Goal: Task Accomplishment & Management: Use online tool/utility

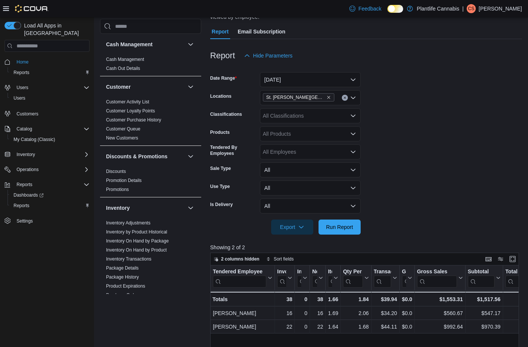
scroll to position [379, 0]
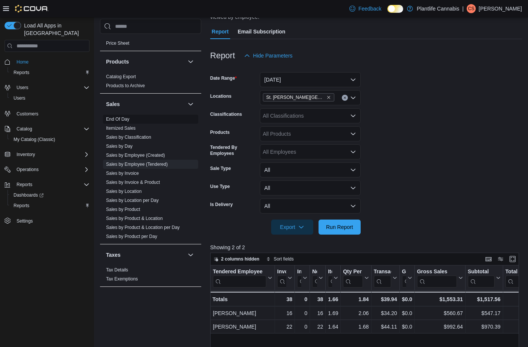
click at [127, 118] on link "End Of Day" at bounding box center [117, 118] width 23 height 5
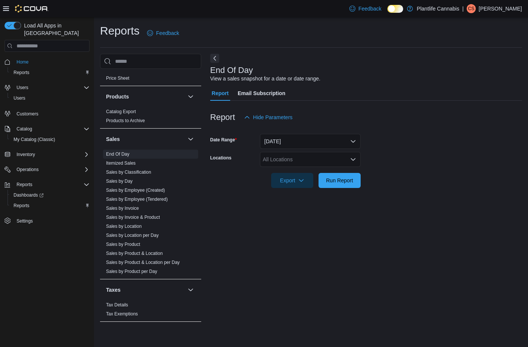
click at [291, 159] on div "All Locations" at bounding box center [310, 159] width 101 height 15
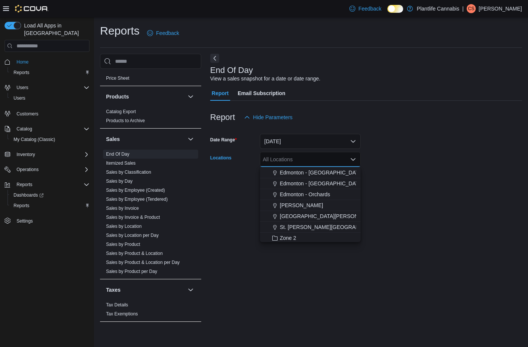
scroll to position [44, 0]
click at [313, 225] on span "St. [PERSON_NAME][GEOGRAPHIC_DATA]" at bounding box center [333, 227] width 106 height 8
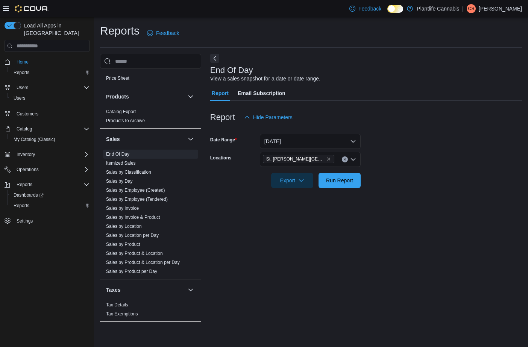
drag, startPoint x: 432, startPoint y: 216, endPoint x: 346, endPoint y: 212, distance: 85.8
click at [429, 215] on div "End Of Day View a sales snapshot for a date or date range. Report Email Subscri…" at bounding box center [365, 191] width 311 height 275
click at [337, 185] on span "Run Report" at bounding box center [339, 179] width 33 height 15
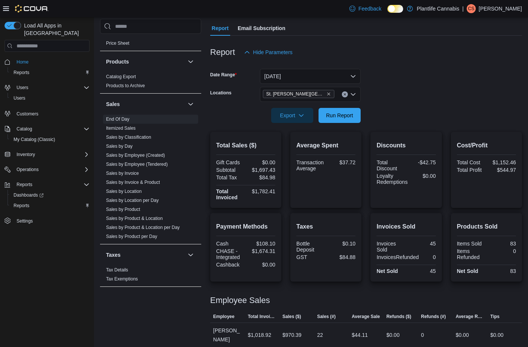
scroll to position [68, 0]
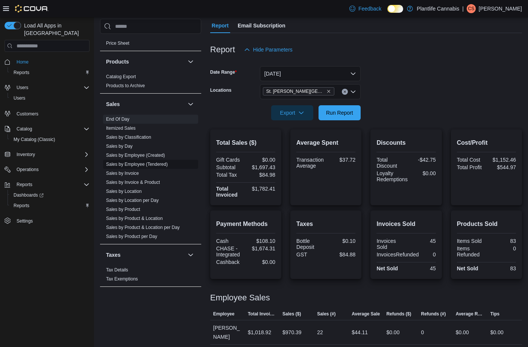
click at [139, 164] on link "Sales by Employee (Tendered)" at bounding box center [137, 164] width 62 height 5
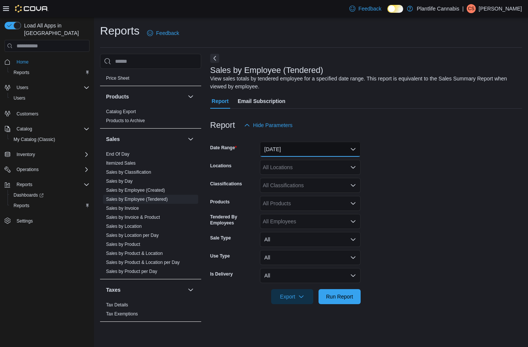
click at [267, 148] on button "[DATE]" at bounding box center [310, 149] width 101 height 15
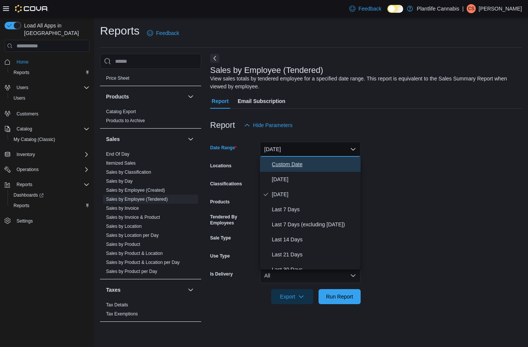
click at [295, 167] on span "Custom Date" at bounding box center [315, 164] width 86 height 9
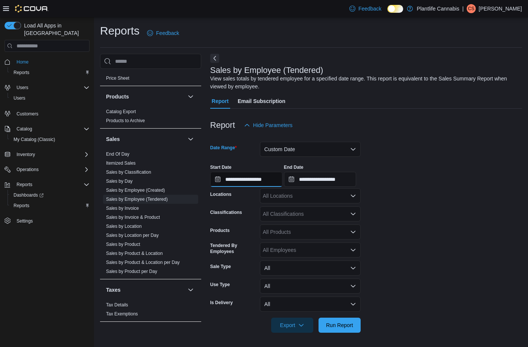
click at [272, 183] on input "**********" at bounding box center [246, 179] width 72 height 15
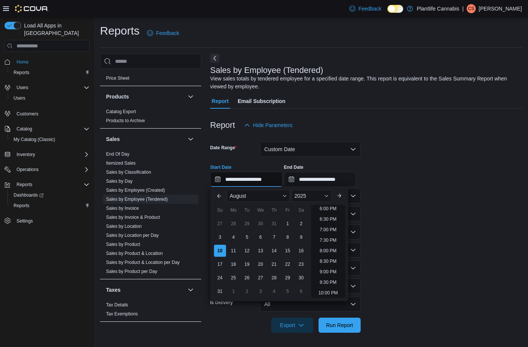
scroll to position [381, 0]
click at [328, 252] on li "8:00 PM" at bounding box center [327, 250] width 23 height 9
type input "**********"
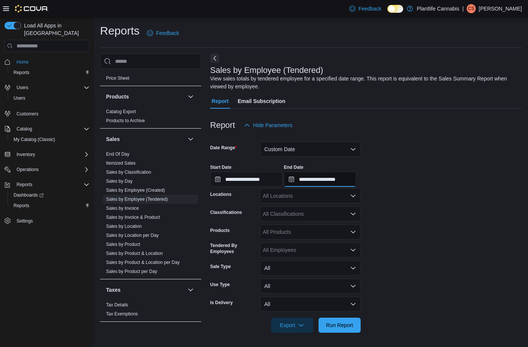
click at [349, 176] on input "**********" at bounding box center [320, 179] width 72 height 15
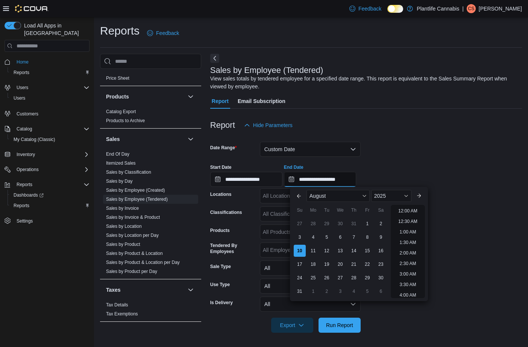
scroll to position [413, 0]
click at [413, 262] on li "10:00 PM" at bounding box center [407, 260] width 25 height 9
type input "**********"
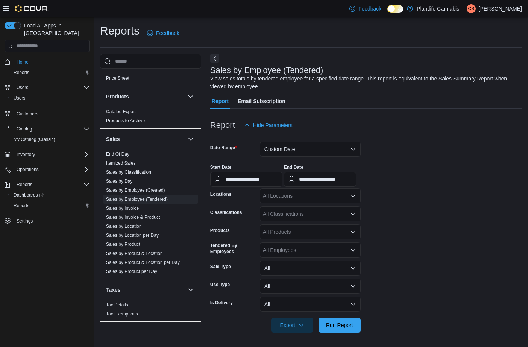
click at [301, 198] on div "All Locations" at bounding box center [310, 195] width 101 height 15
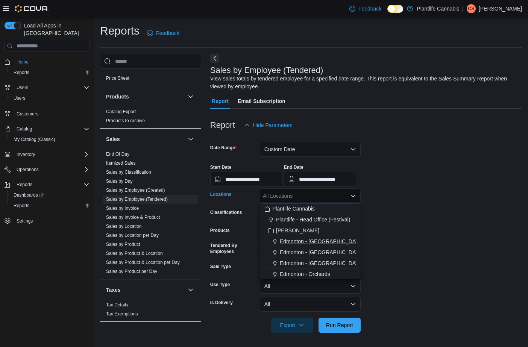
scroll to position [61, 0]
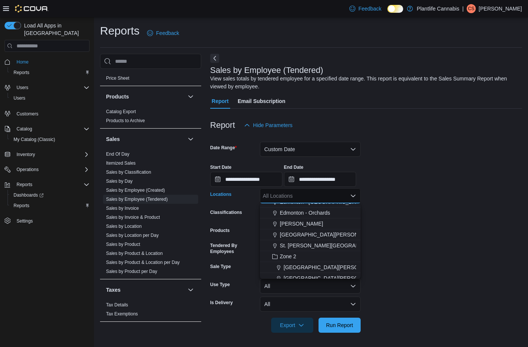
drag, startPoint x: 319, startPoint y: 246, endPoint x: 392, endPoint y: 295, distance: 88.2
click at [320, 246] on span "St. [PERSON_NAME][GEOGRAPHIC_DATA]" at bounding box center [333, 246] width 106 height 8
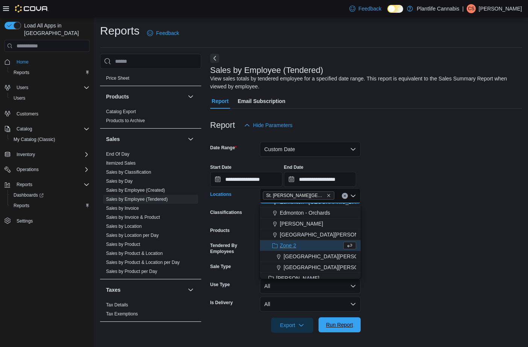
drag, startPoint x: 421, startPoint y: 297, endPoint x: 358, endPoint y: 326, distance: 69.1
click at [419, 298] on form "**********" at bounding box center [365, 233] width 311 height 200
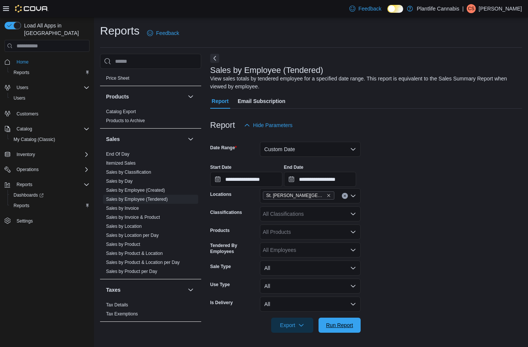
drag, startPoint x: 343, startPoint y: 326, endPoint x: 361, endPoint y: 325, distance: 18.4
click at [343, 326] on span "Run Report" at bounding box center [339, 325] width 27 height 8
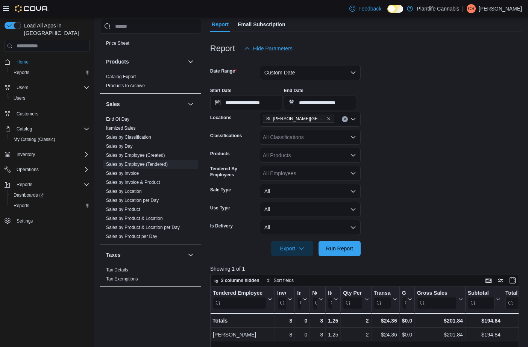
scroll to position [76, 0]
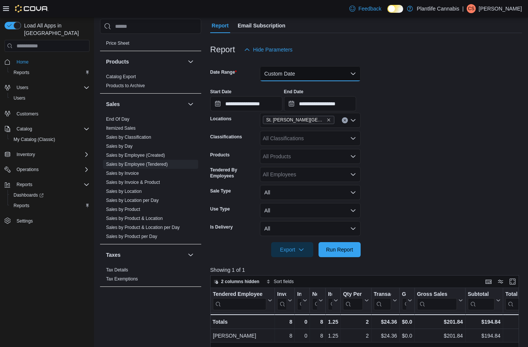
click at [316, 79] on button "Custom Date" at bounding box center [310, 73] width 101 height 15
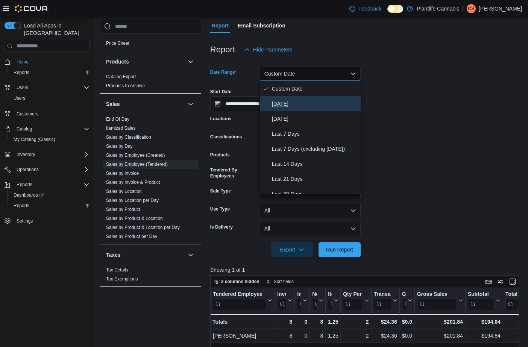
click at [297, 107] on span "[DATE]" at bounding box center [315, 103] width 86 height 9
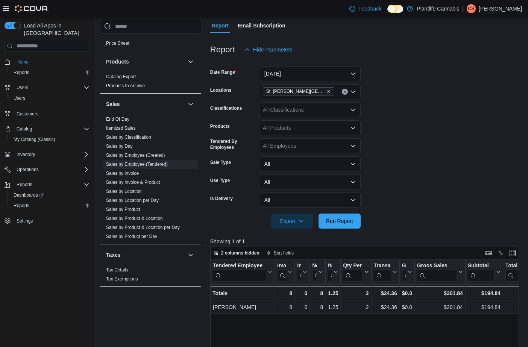
drag, startPoint x: 385, startPoint y: 108, endPoint x: 357, endPoint y: 103, distance: 29.0
click at [382, 108] on form "Date Range [DATE] Locations [GEOGRAPHIC_DATA][PERSON_NAME] Lakes Classification…" at bounding box center [365, 142] width 311 height 171
click at [335, 109] on div "All Classifications" at bounding box center [310, 109] width 101 height 15
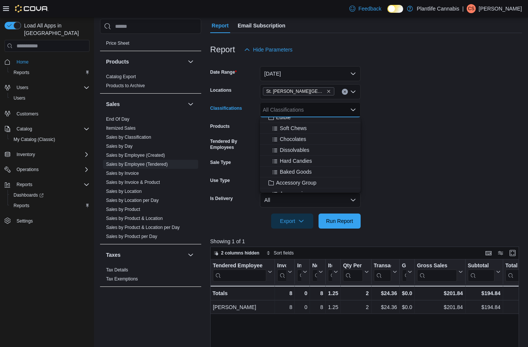
scroll to position [73, 0]
click at [308, 160] on span "Accessory Group" at bounding box center [296, 159] width 40 height 8
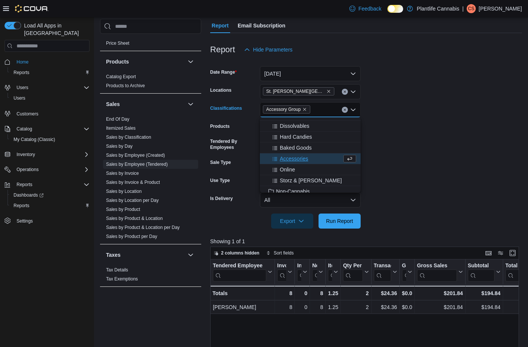
click at [352, 231] on div at bounding box center [365, 232] width 311 height 9
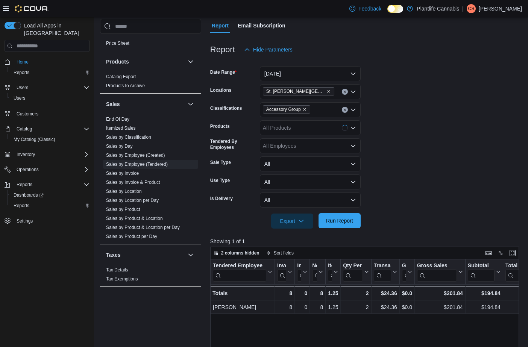
click at [350, 226] on span "Run Report" at bounding box center [339, 220] width 33 height 15
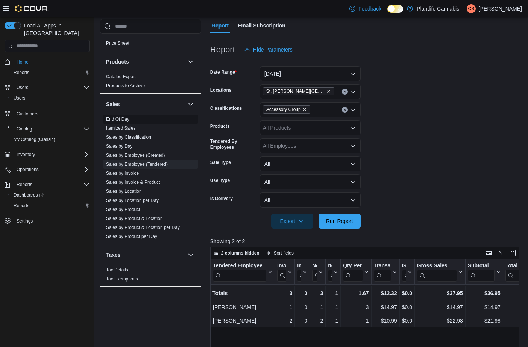
click at [121, 122] on span "End Of Day" at bounding box center [117, 119] width 23 height 6
click at [123, 119] on link "End Of Day" at bounding box center [117, 118] width 23 height 5
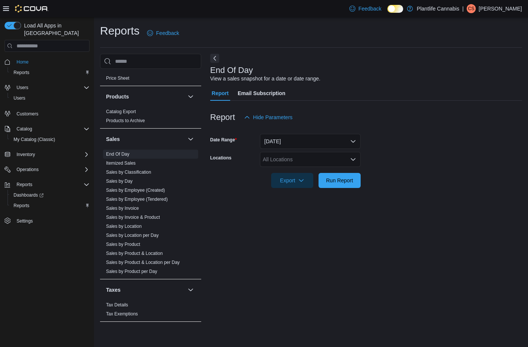
click at [283, 164] on div "All Locations" at bounding box center [310, 159] width 101 height 15
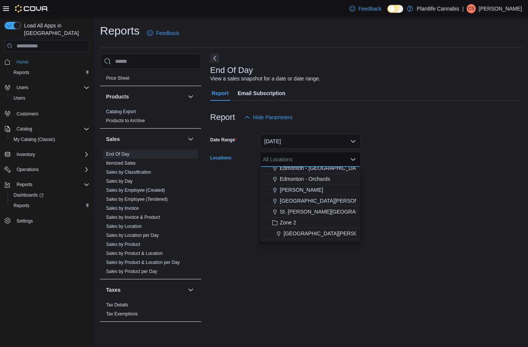
scroll to position [73, 0]
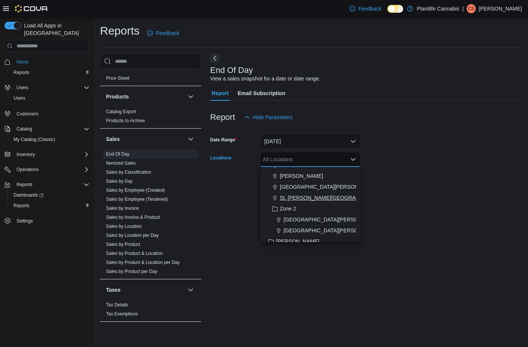
click at [326, 197] on span "St. [PERSON_NAME][GEOGRAPHIC_DATA]" at bounding box center [333, 198] width 106 height 8
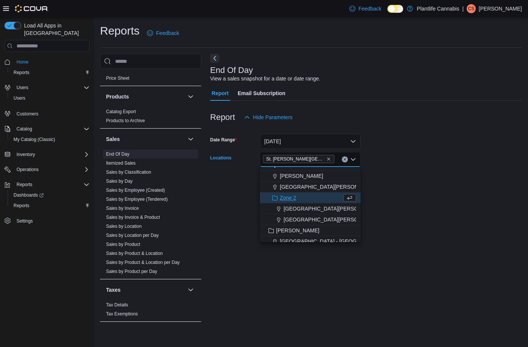
click at [428, 230] on div "End Of Day View a sales snapshot for a date or date range. Report Email Subscri…" at bounding box center [365, 191] width 311 height 275
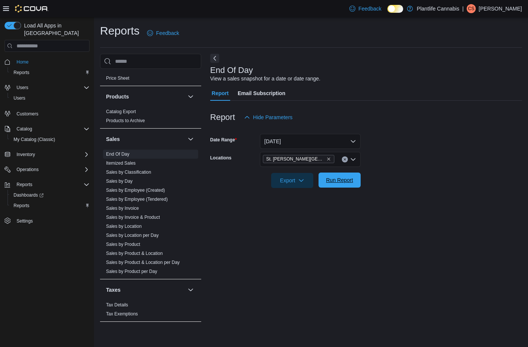
click at [336, 183] on span "Run Report" at bounding box center [339, 180] width 27 height 8
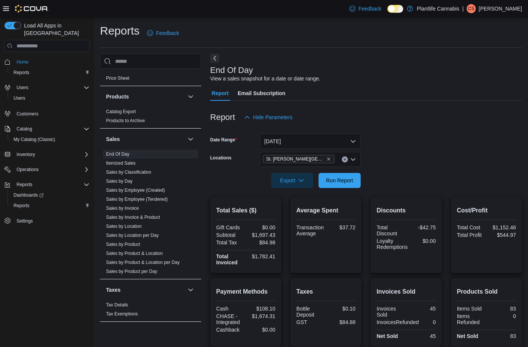
scroll to position [87, 0]
